Goal: Information Seeking & Learning: Learn about a topic

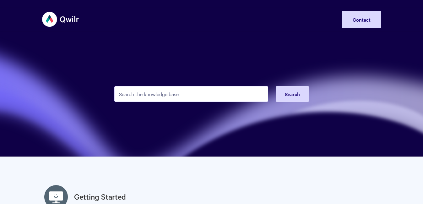
click at [182, 96] on input "Search the knowledge base" at bounding box center [191, 94] width 154 height 16
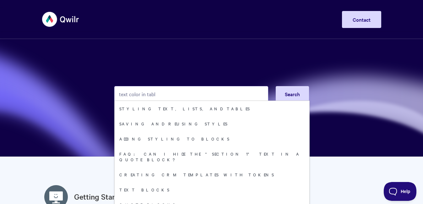
type input "text color in table"
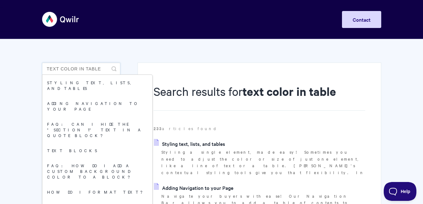
drag, startPoint x: 60, startPoint y: 69, endPoint x: 77, endPoint y: 69, distance: 16.9
click at [77, 69] on input "text color in table" at bounding box center [81, 68] width 78 height 13
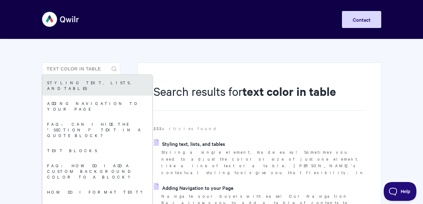
click at [78, 82] on link "Styling text, lists, and tables" at bounding box center [97, 85] width 110 height 21
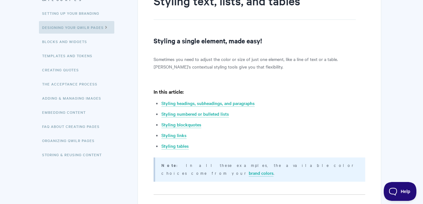
scroll to position [92, 0]
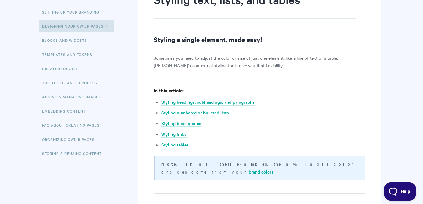
click at [180, 143] on link "Styling tables" at bounding box center [174, 144] width 27 height 7
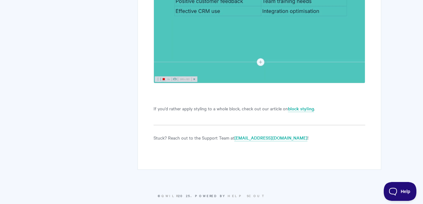
scroll to position [1635, 0]
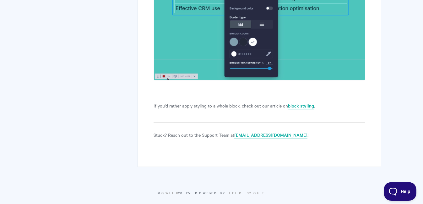
click at [299, 102] on link "block styling" at bounding box center [301, 105] width 26 height 7
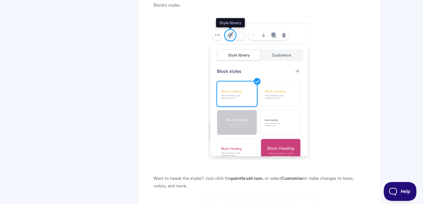
scroll to position [302, 0]
